Goal: Task Accomplishment & Management: Use online tool/utility

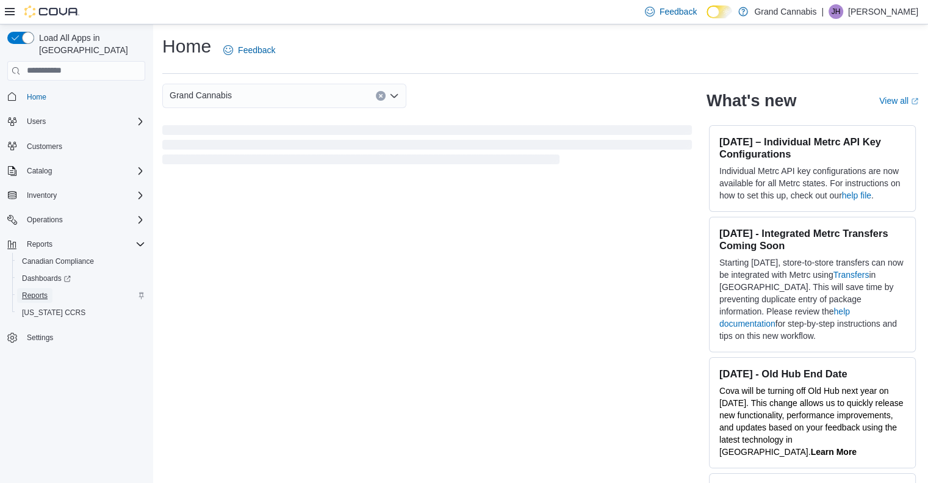
click at [30, 291] on span "Reports" at bounding box center [35, 296] width 26 height 10
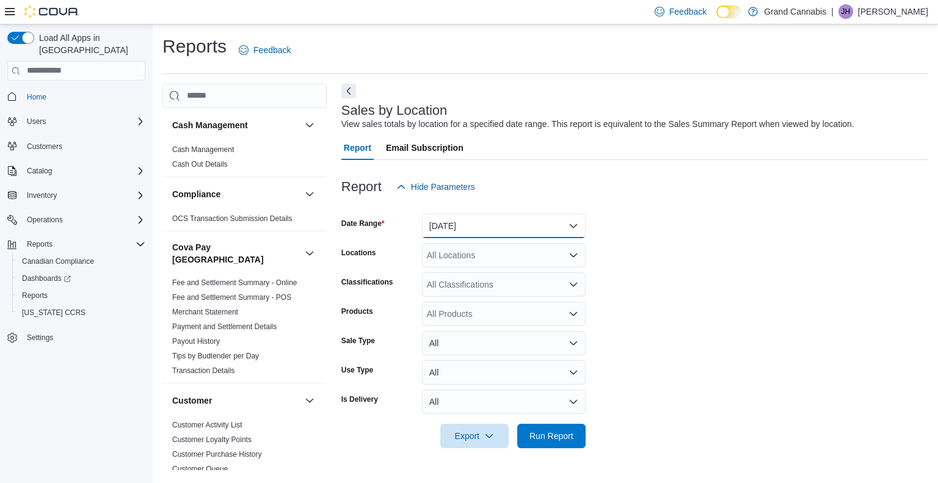
click at [575, 225] on button "[DATE]" at bounding box center [504, 226] width 164 height 24
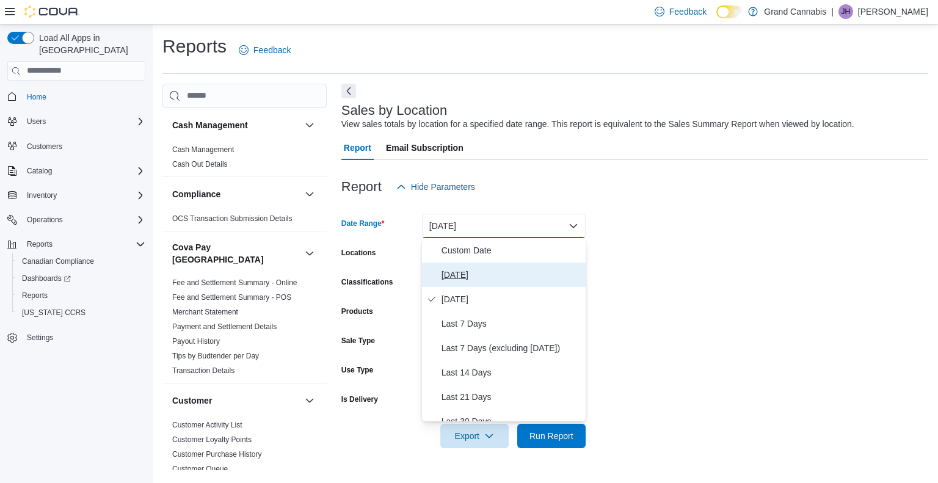
click at [470, 277] on span "[DATE]" at bounding box center [510, 274] width 139 height 15
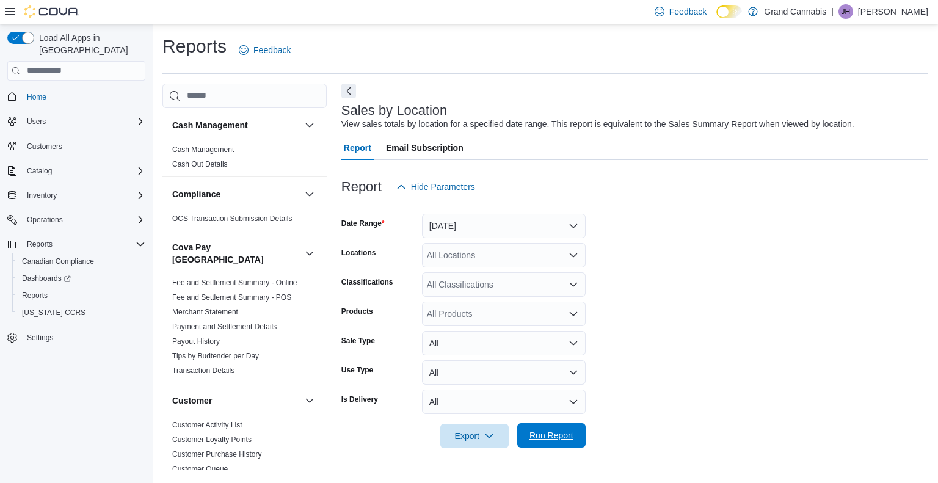
click at [544, 434] on span "Run Report" at bounding box center [551, 435] width 44 height 12
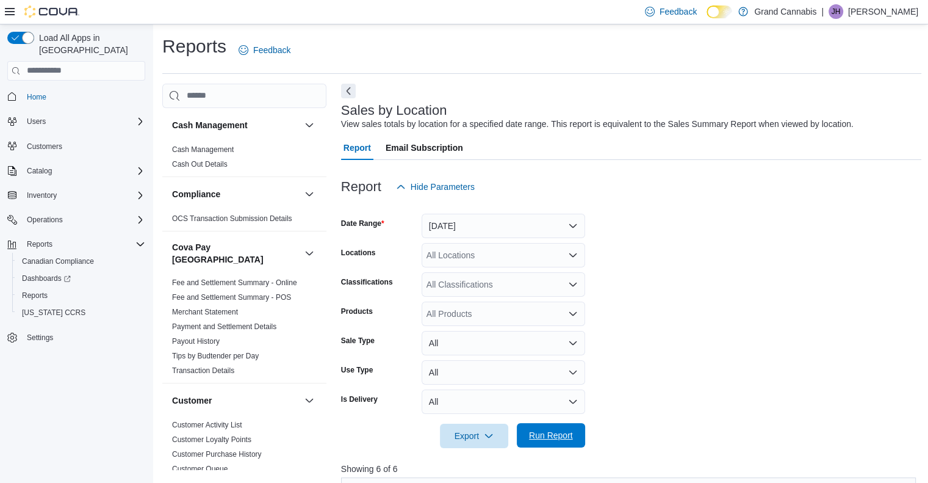
click at [549, 434] on span "Run Report" at bounding box center [551, 435] width 44 height 12
click at [571, 226] on button "[DATE]" at bounding box center [504, 226] width 164 height 24
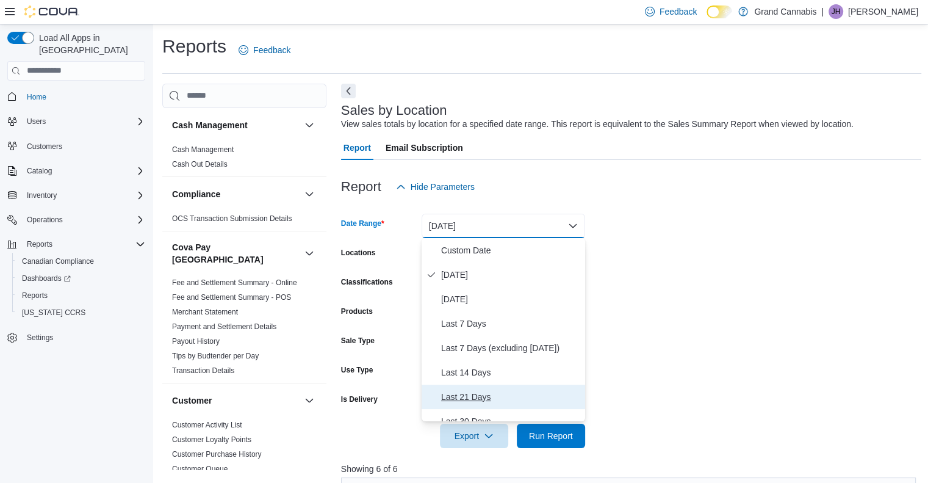
click at [464, 396] on span "Last 21 Days" at bounding box center [510, 396] width 139 height 15
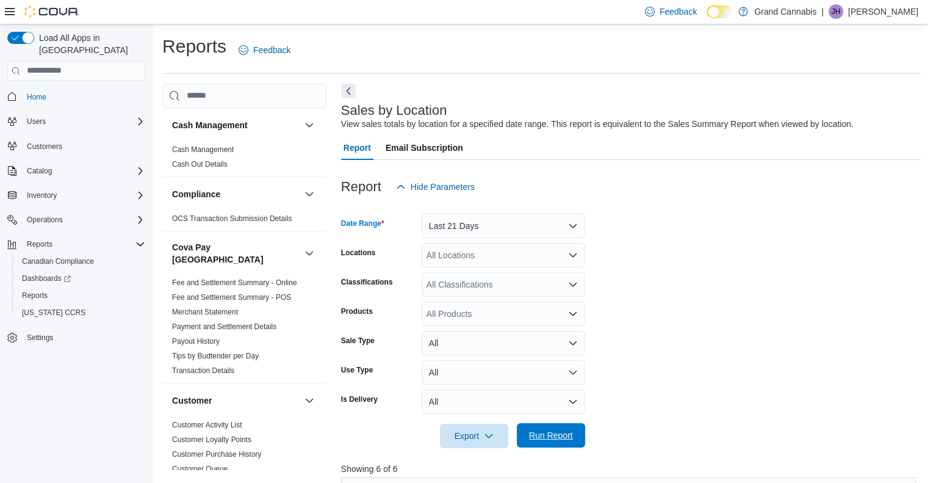
click at [552, 433] on span "Run Report" at bounding box center [551, 435] width 44 height 12
click at [559, 435] on span "Run Report" at bounding box center [551, 435] width 44 height 12
click at [571, 224] on button "Last 21 Days" at bounding box center [504, 226] width 164 height 24
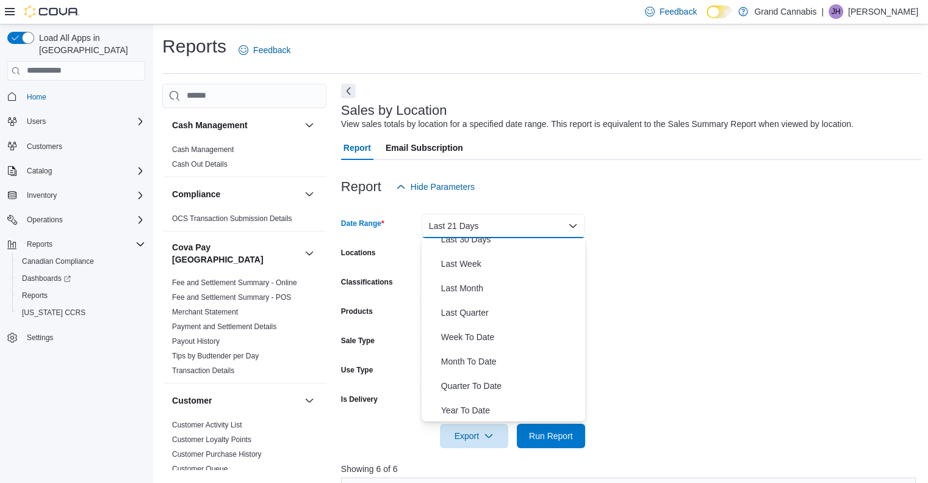
scroll to position [183, 0]
click at [469, 404] on span "Year To Date" at bounding box center [510, 409] width 139 height 15
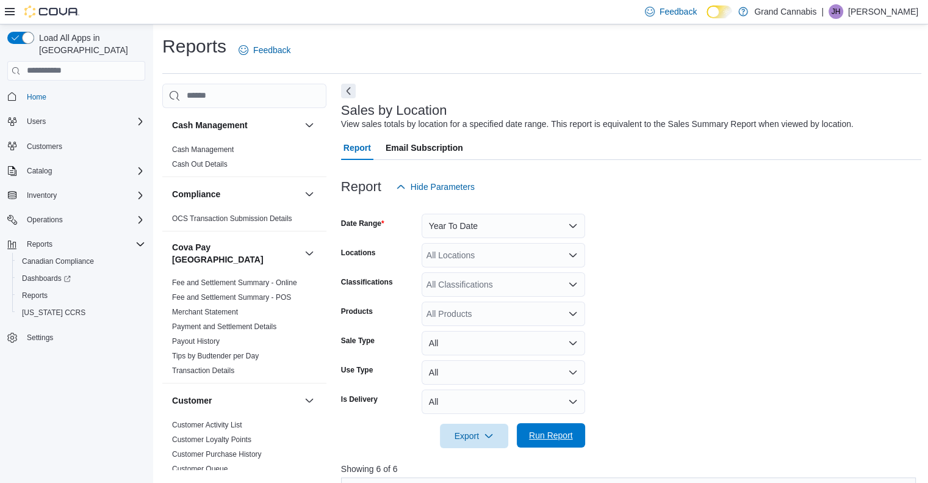
click at [547, 429] on span "Run Report" at bounding box center [551, 435] width 44 height 12
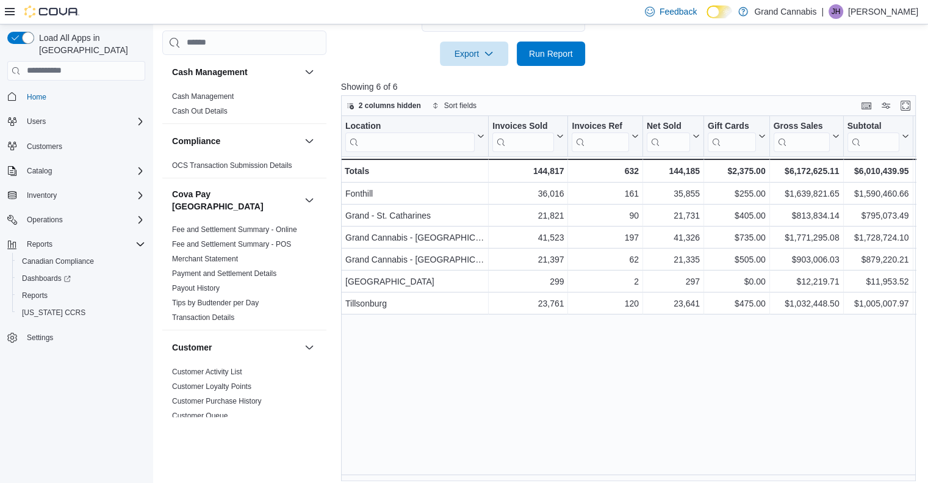
scroll to position [390, 0]
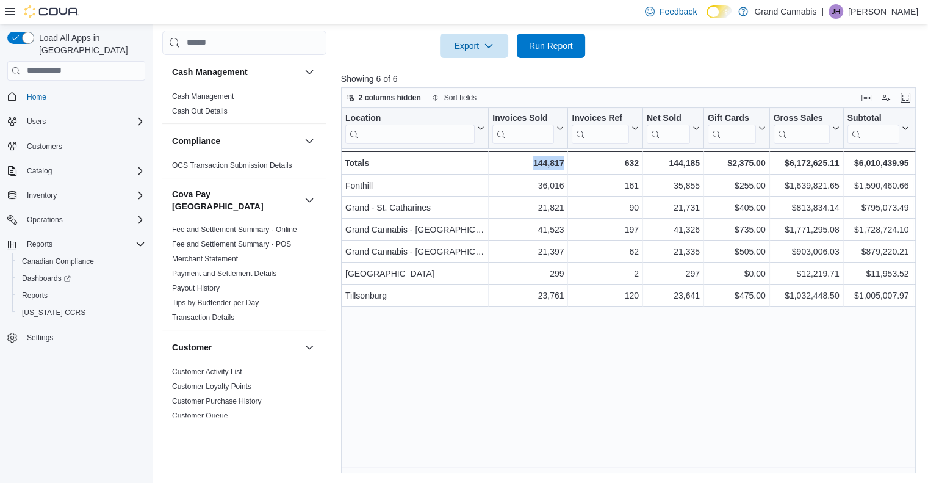
drag, startPoint x: 486, startPoint y: 466, endPoint x: 569, endPoint y: 466, distance: 83.0
click at [569, 466] on div "Location Click to view column header actions Invoices Sold Click to view column…" at bounding box center [631, 291] width 581 height 366
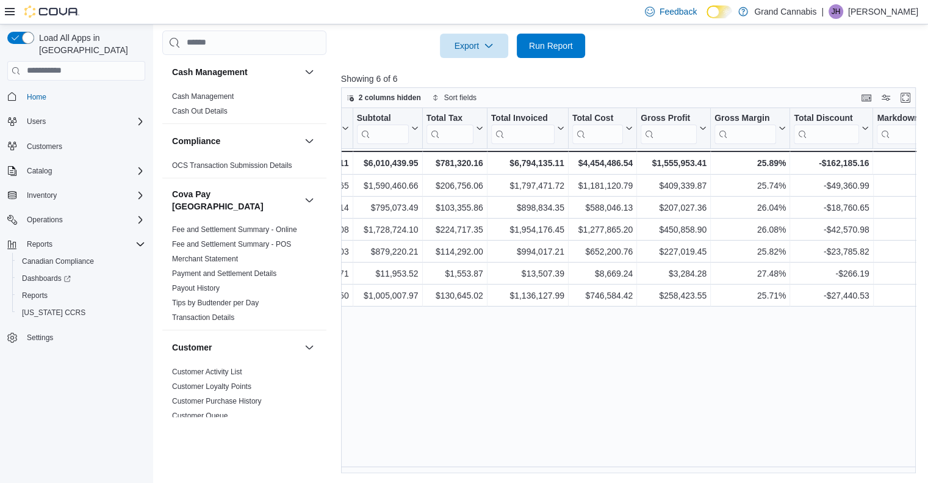
scroll to position [0, 452]
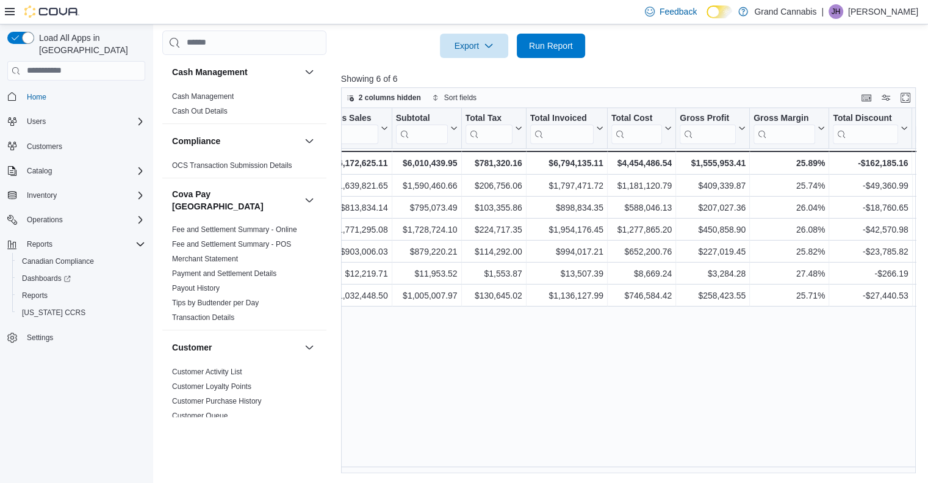
click at [620, 424] on div "Location Click to view column header actions Invoices Sold Click to view column…" at bounding box center [631, 291] width 581 height 366
